Goal: Task Accomplishment & Management: Complete application form

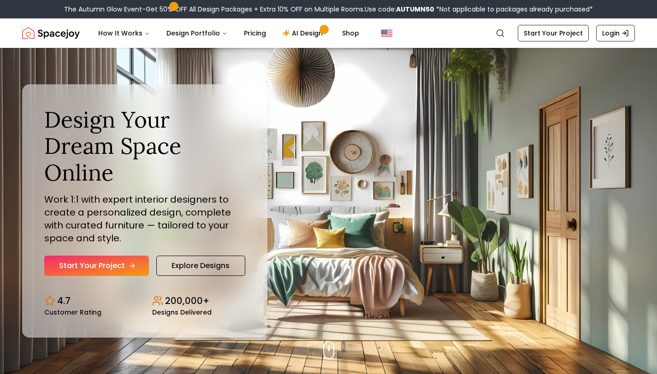
click at [122, 256] on link "Start Your Project" at bounding box center [96, 266] width 105 height 20
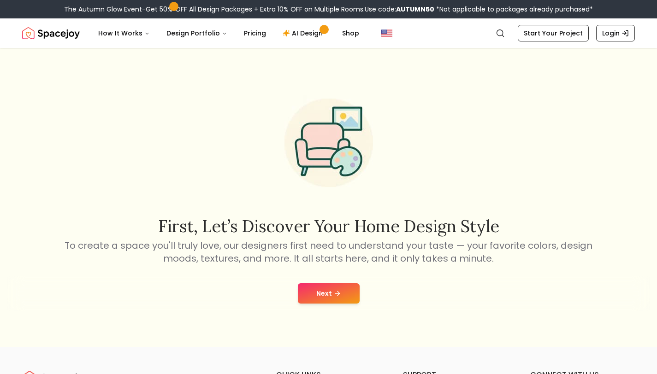
click at [307, 289] on button "Next" at bounding box center [329, 293] width 62 height 20
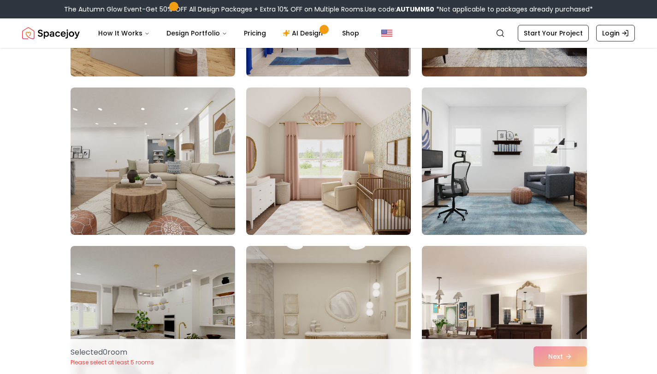
scroll to position [2417, 0]
